Goal: Information Seeking & Learning: Learn about a topic

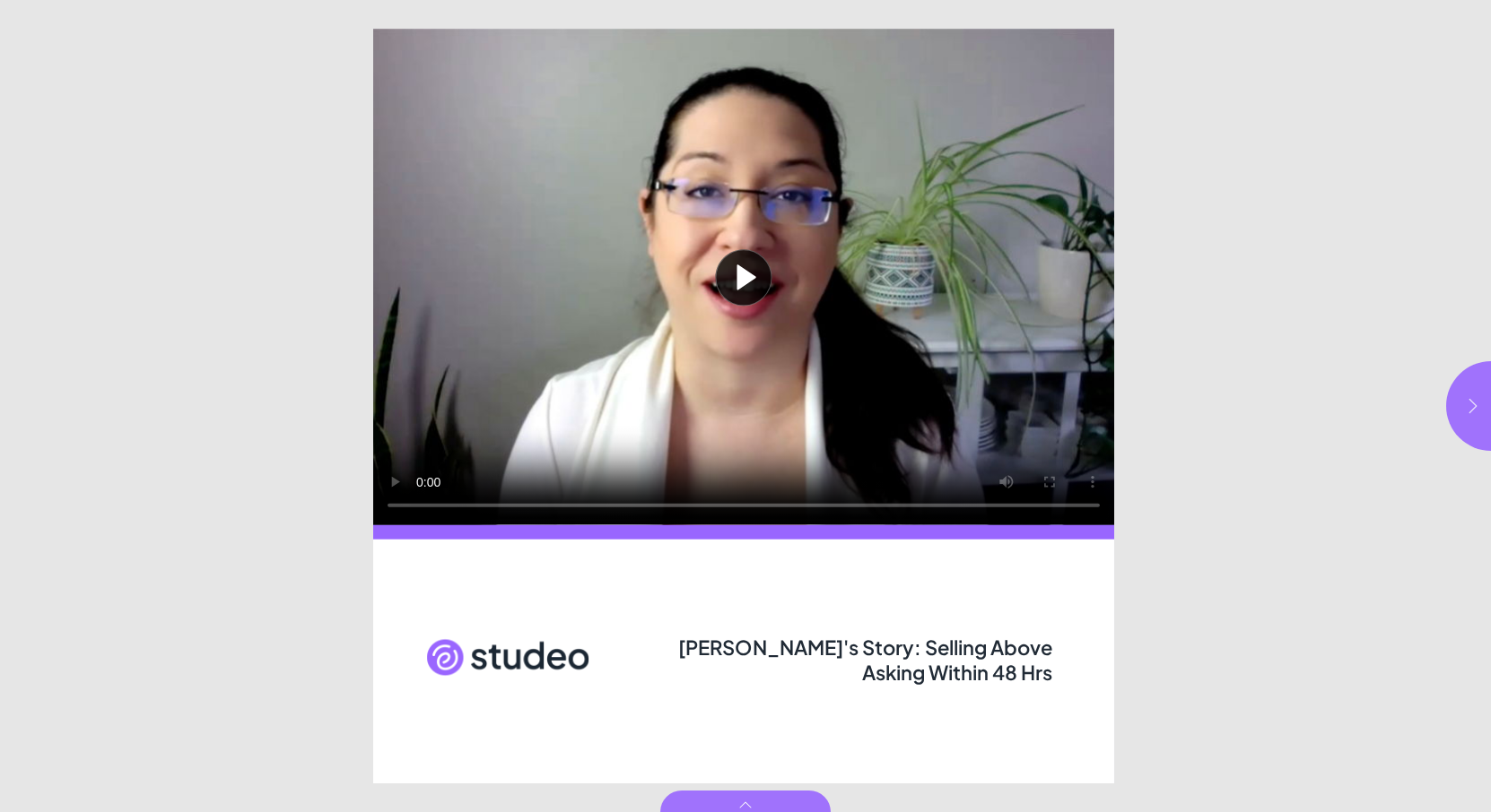
click at [1470, 406] on icon "button" at bounding box center [1472, 406] width 18 height 18
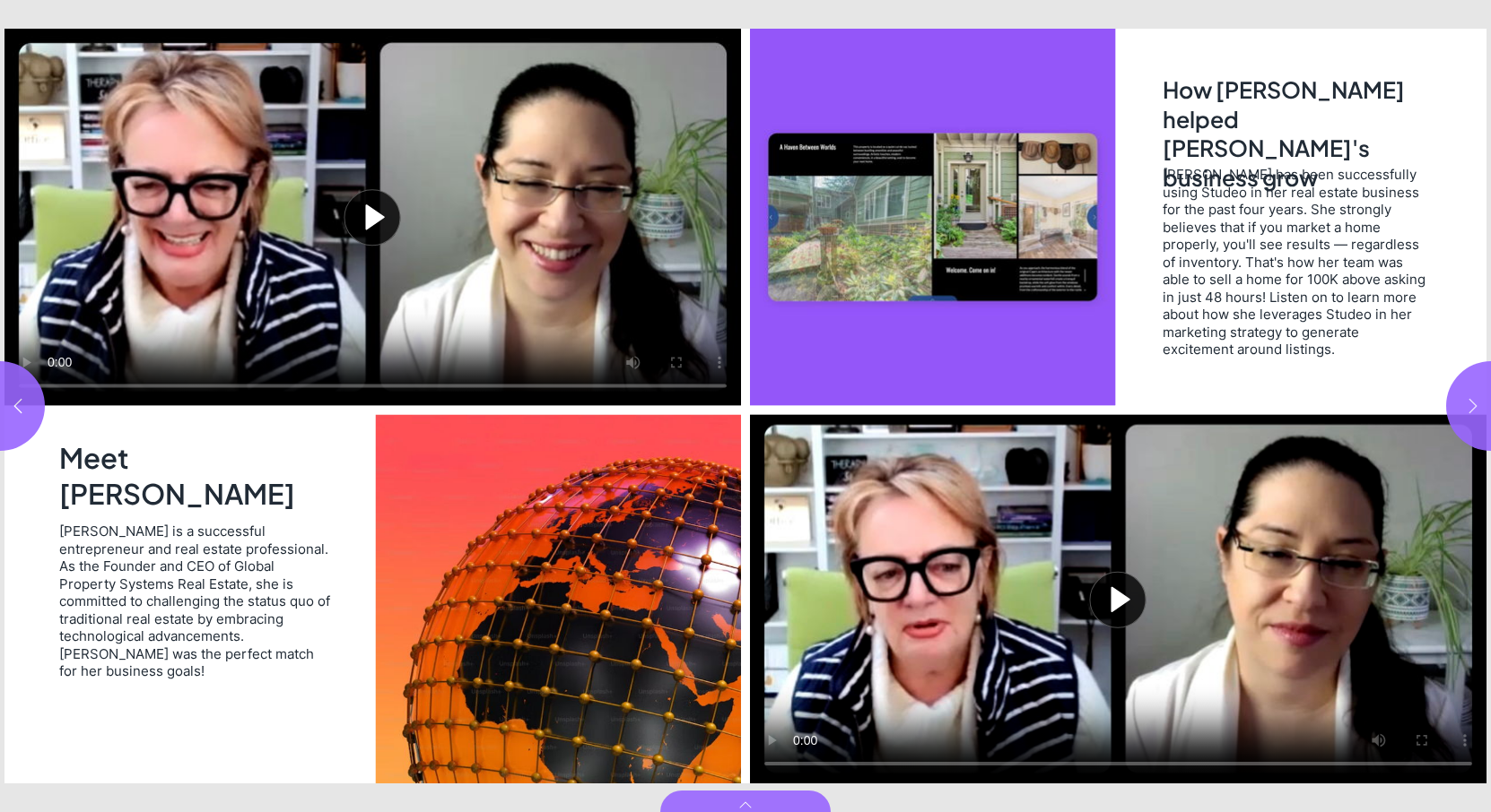
click at [1470, 406] on icon "button" at bounding box center [1472, 406] width 18 height 18
type input "***"
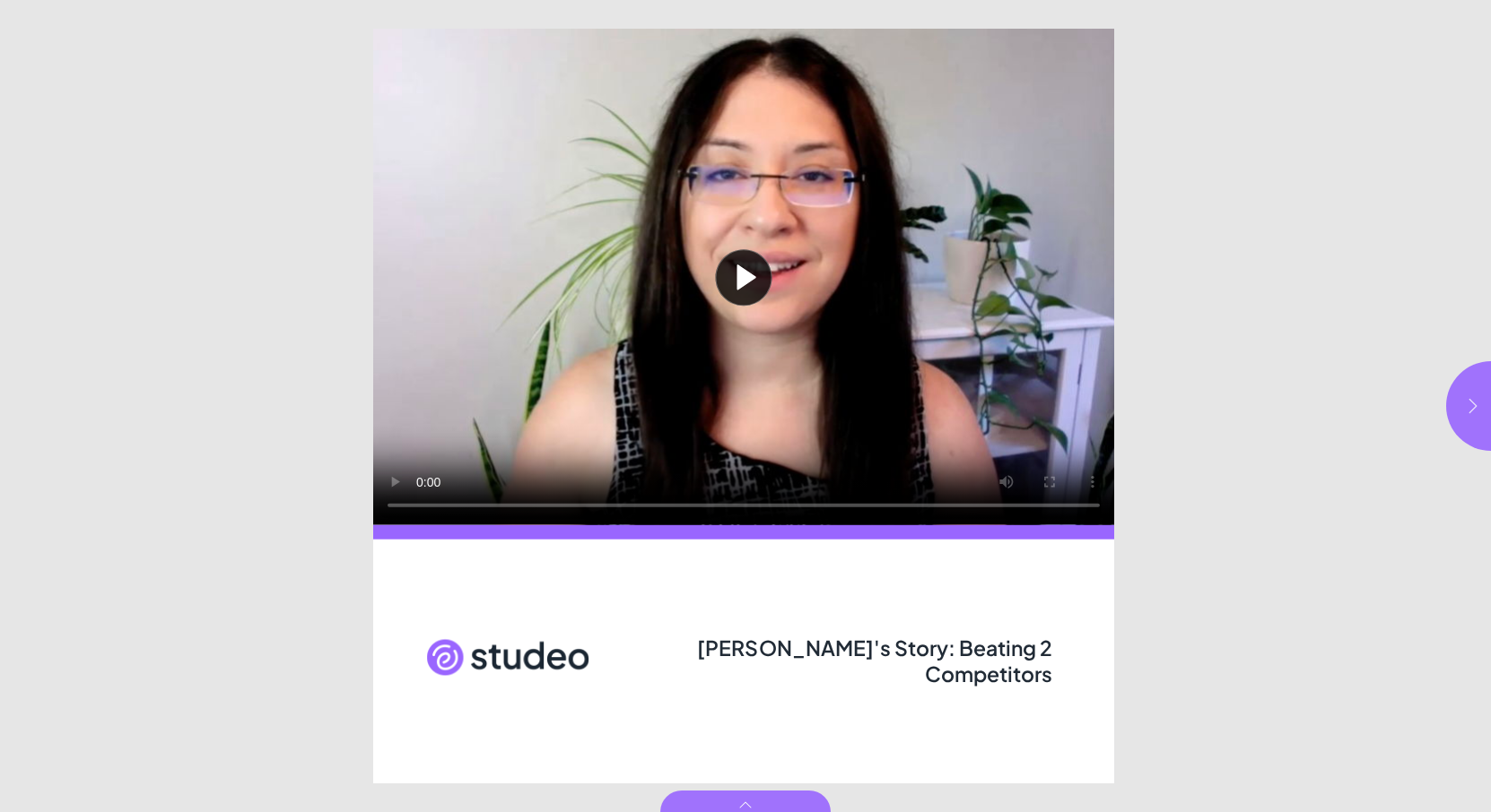
click at [1469, 399] on icon "button" at bounding box center [1472, 406] width 18 height 18
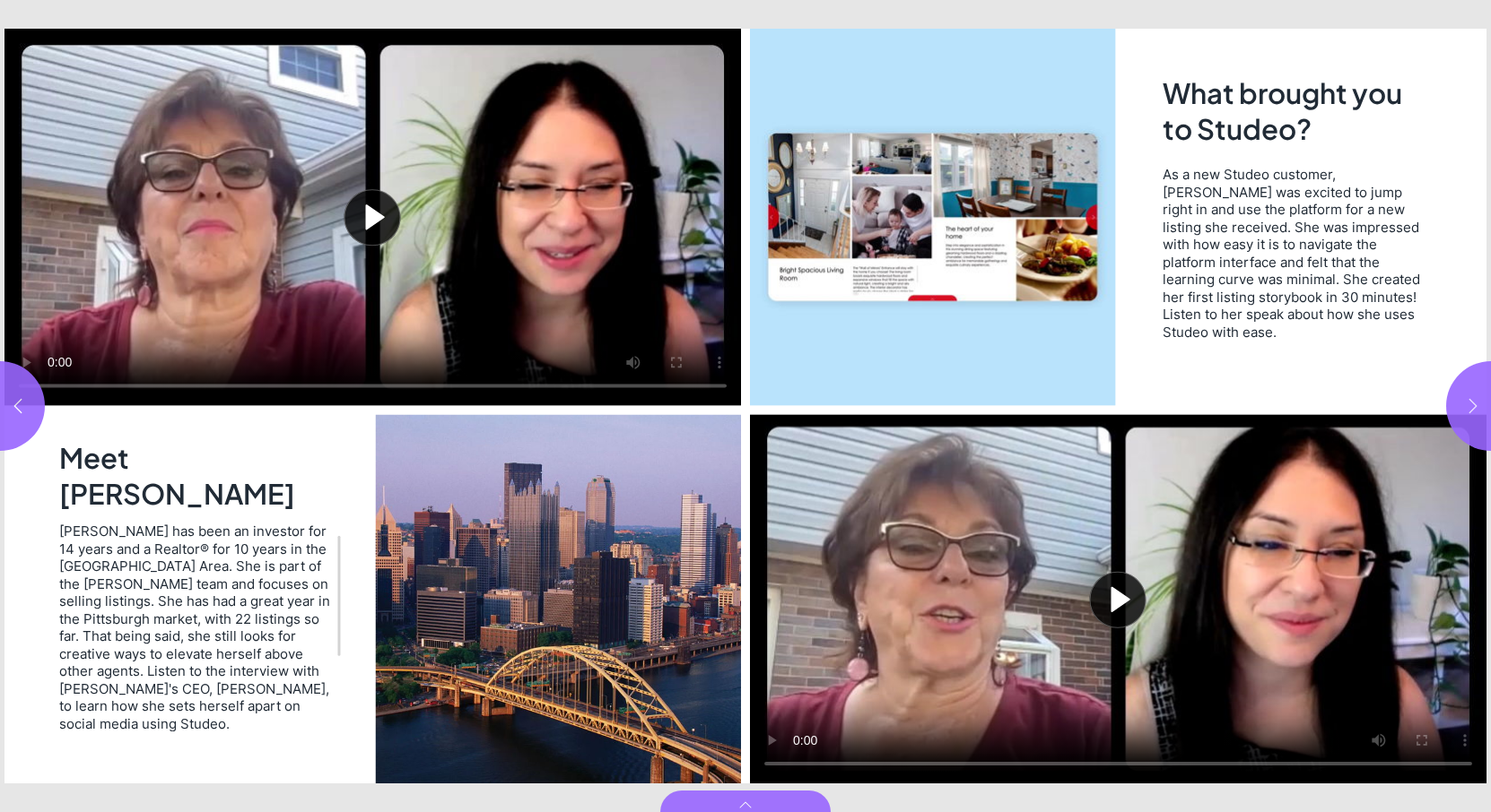
click at [1470, 400] on icon "button" at bounding box center [1472, 406] width 18 height 18
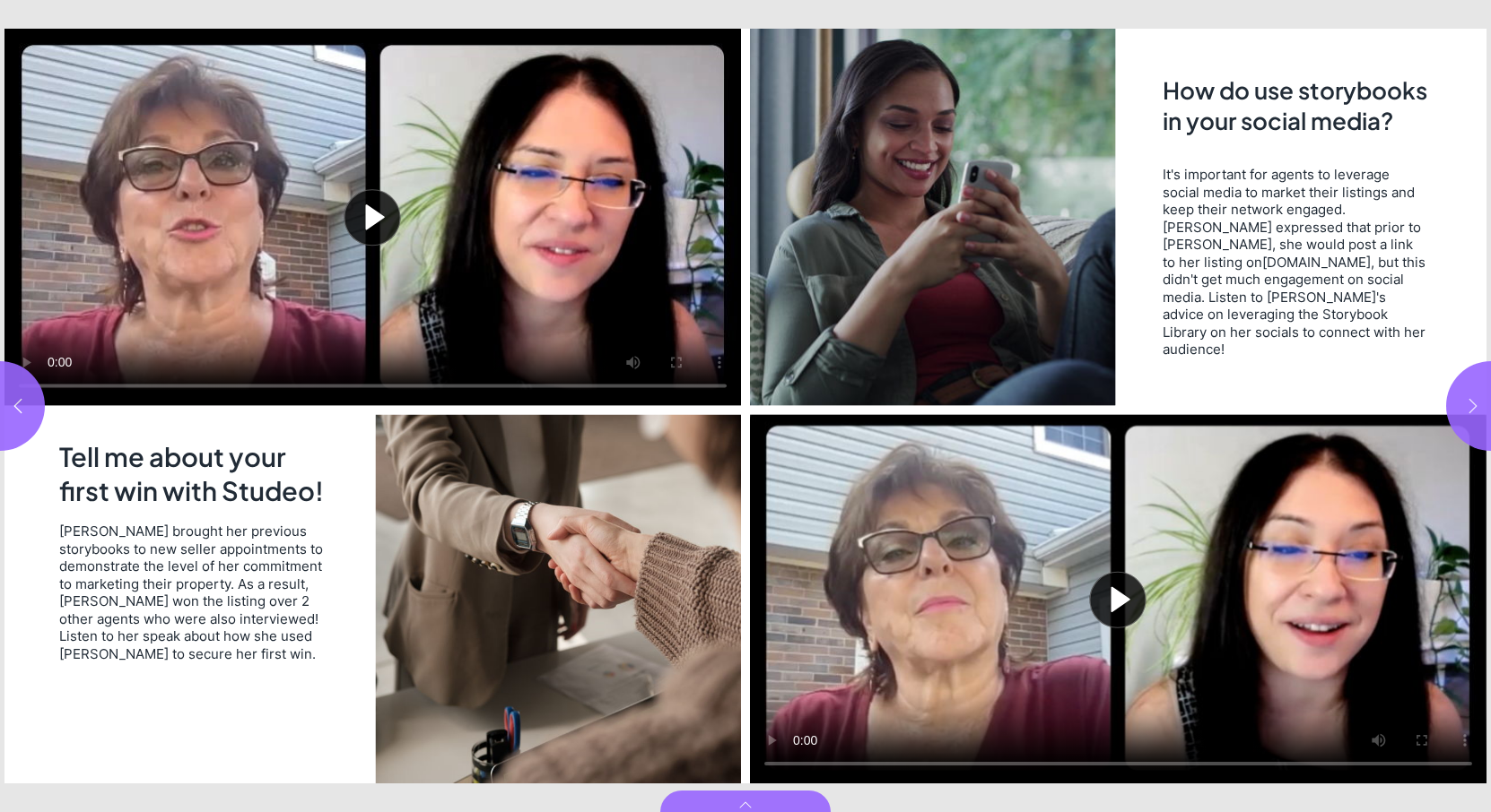
click at [1470, 400] on icon "button" at bounding box center [1472, 406] width 18 height 18
type input "*"
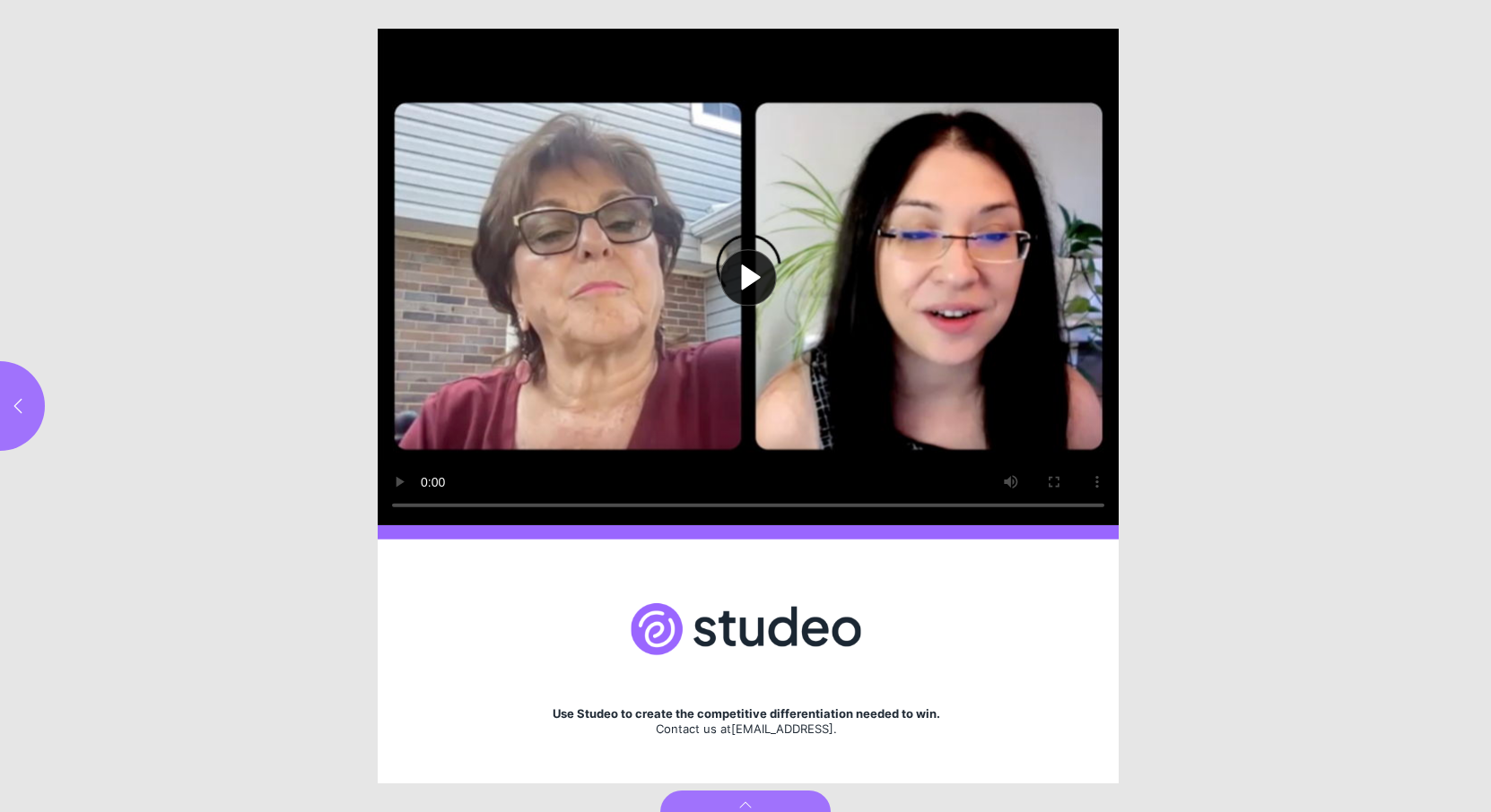
click at [1470, 0] on html "Cindy's Story: Beating 2 Competitors Play video Use Studeo to create the compet…" at bounding box center [746, 0] width 1491 height 0
